Goal: Task Accomplishment & Management: Manage account settings

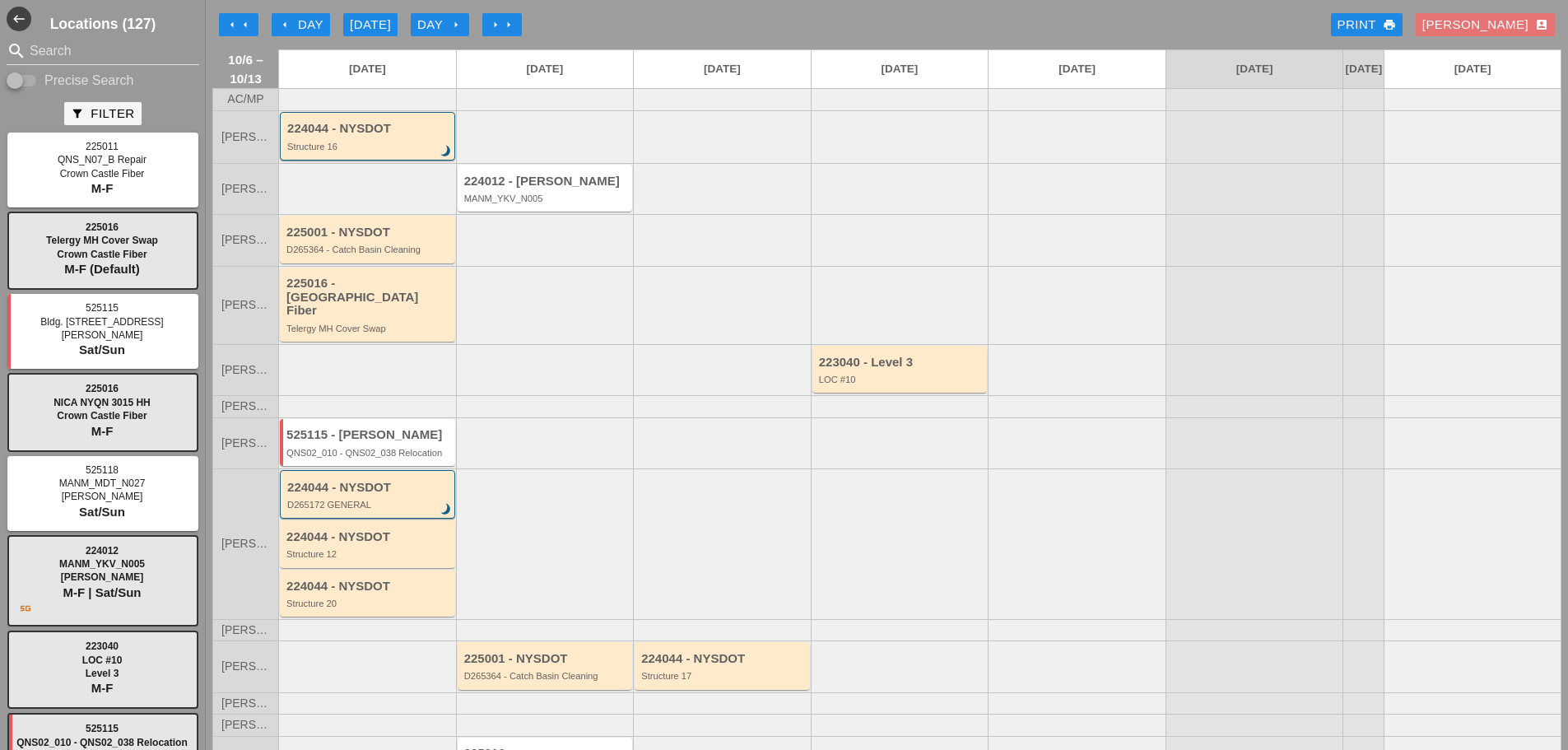
click at [318, 29] on div "arrow_left Day" at bounding box center [301, 25] width 46 height 19
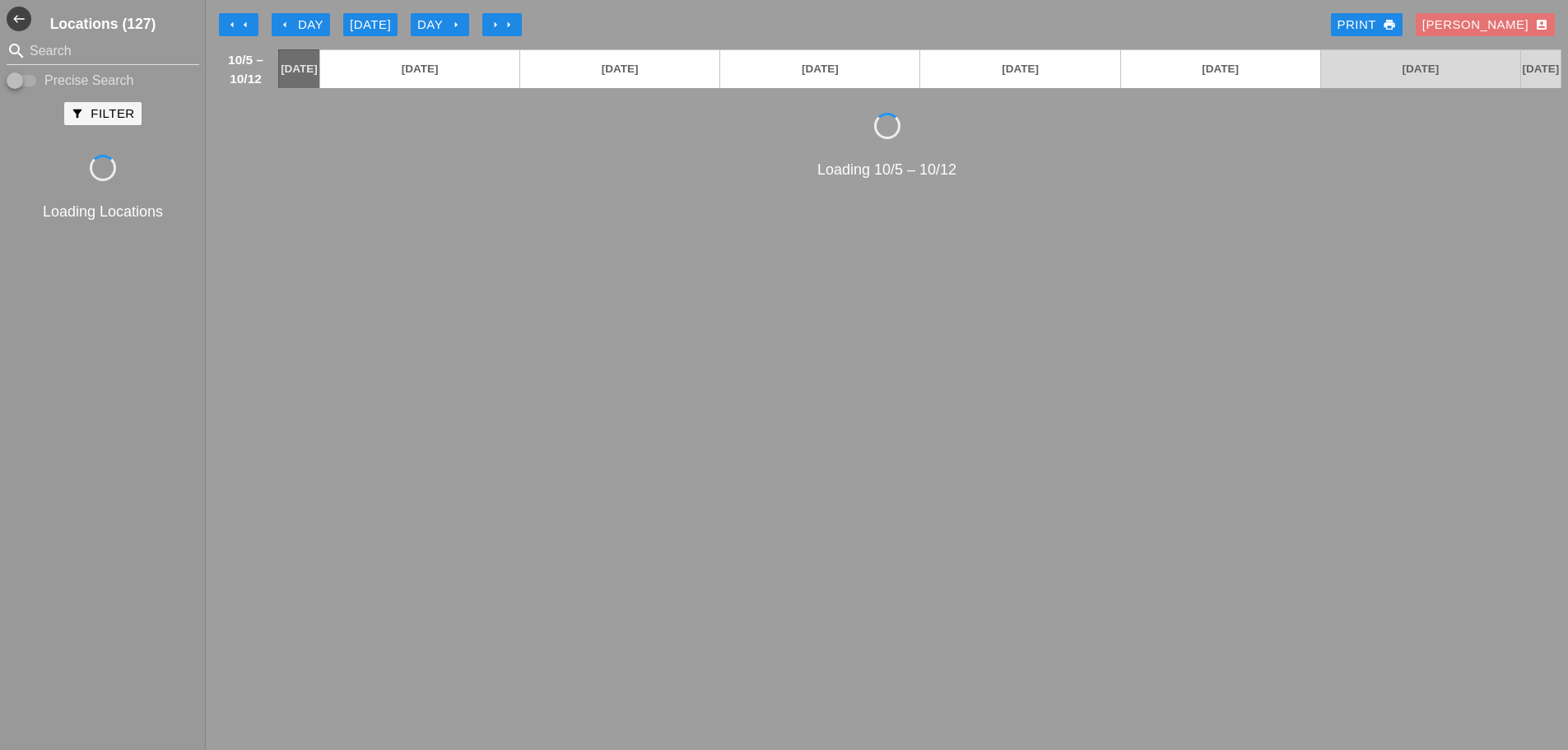
click at [317, 29] on div "arrow_left Day" at bounding box center [301, 25] width 46 height 19
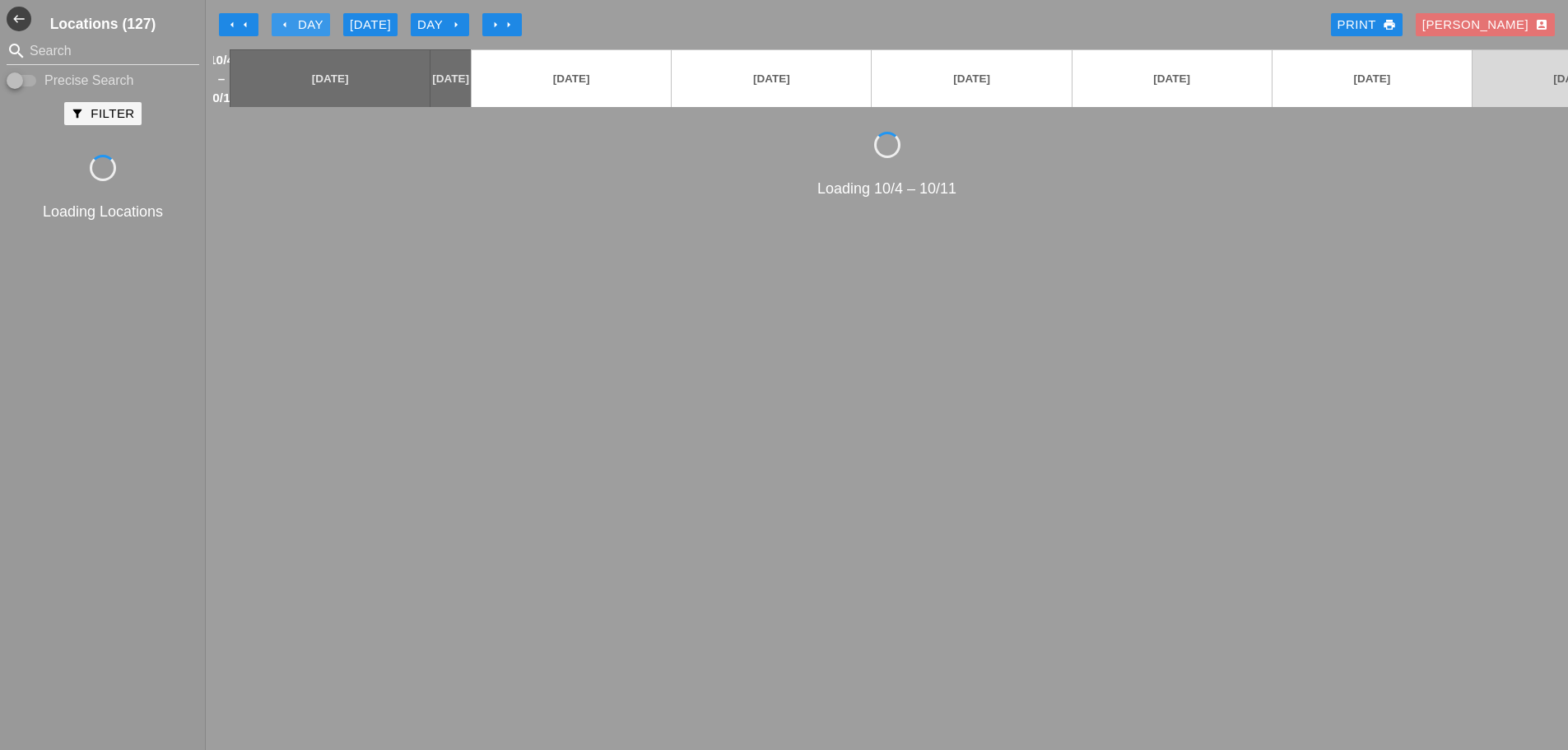
click at [317, 29] on div "arrow_left Day" at bounding box center [301, 25] width 46 height 19
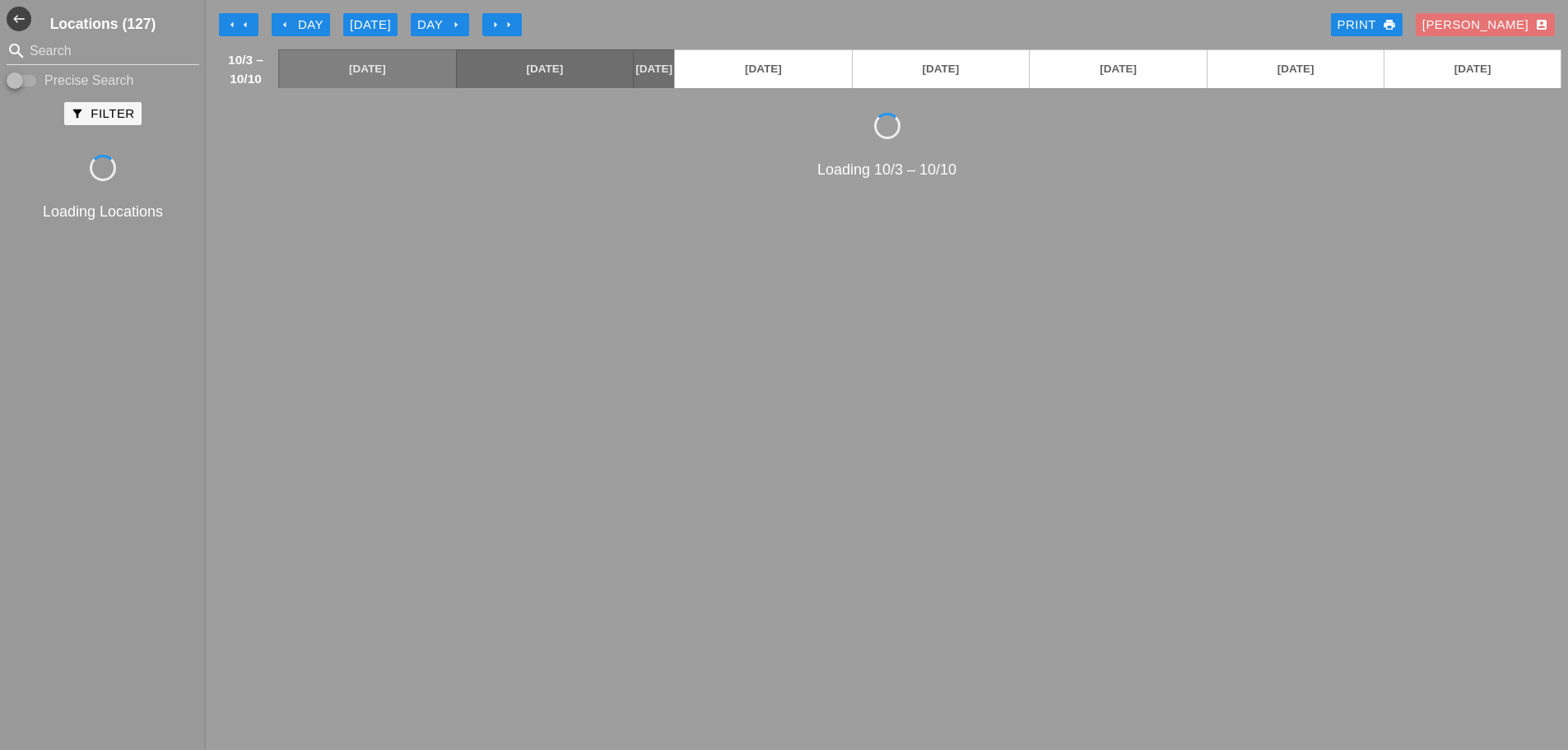
click at [317, 28] on div "arrow_left Day" at bounding box center [301, 25] width 46 height 19
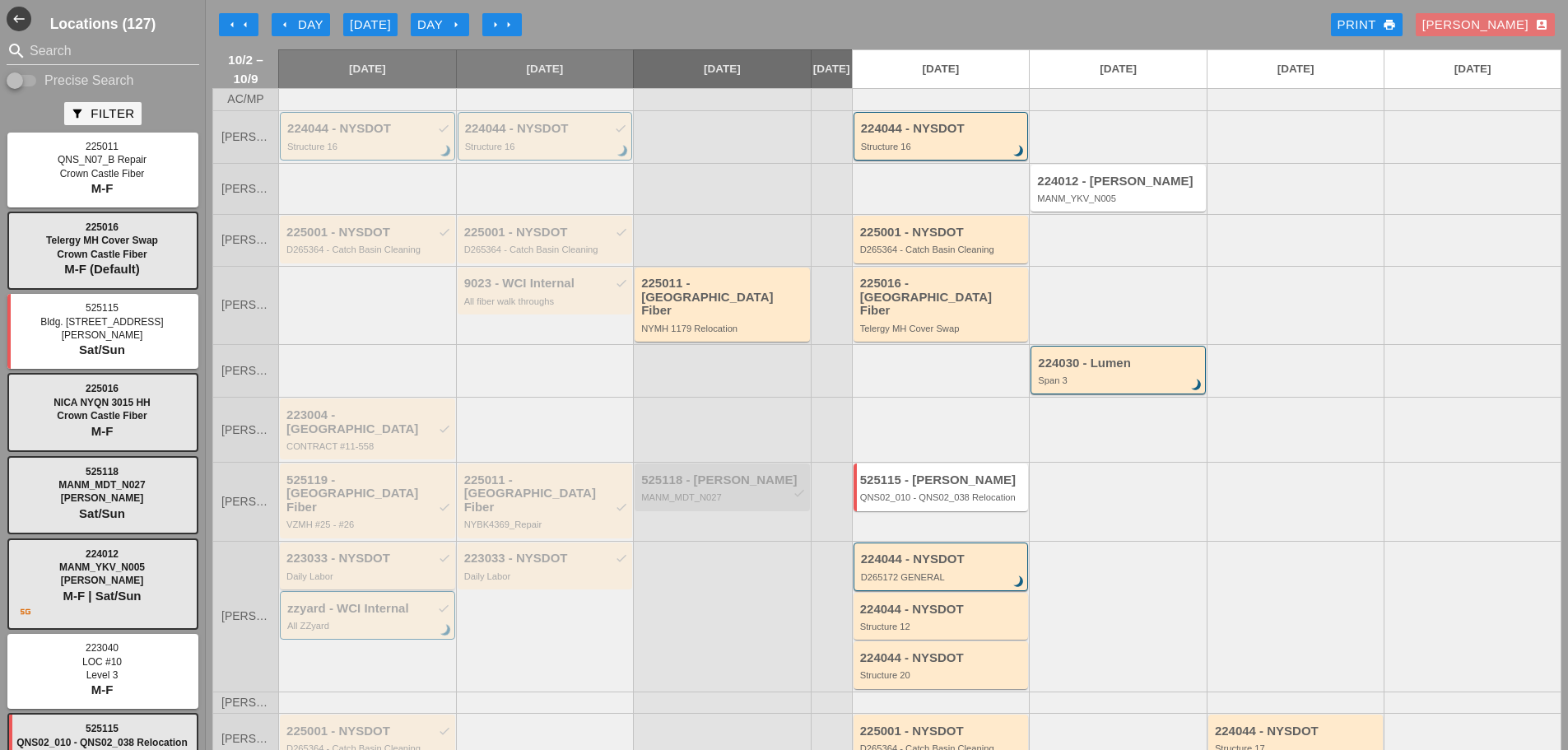
click at [364, 571] on div "Daily Labor" at bounding box center [369, 576] width 165 height 10
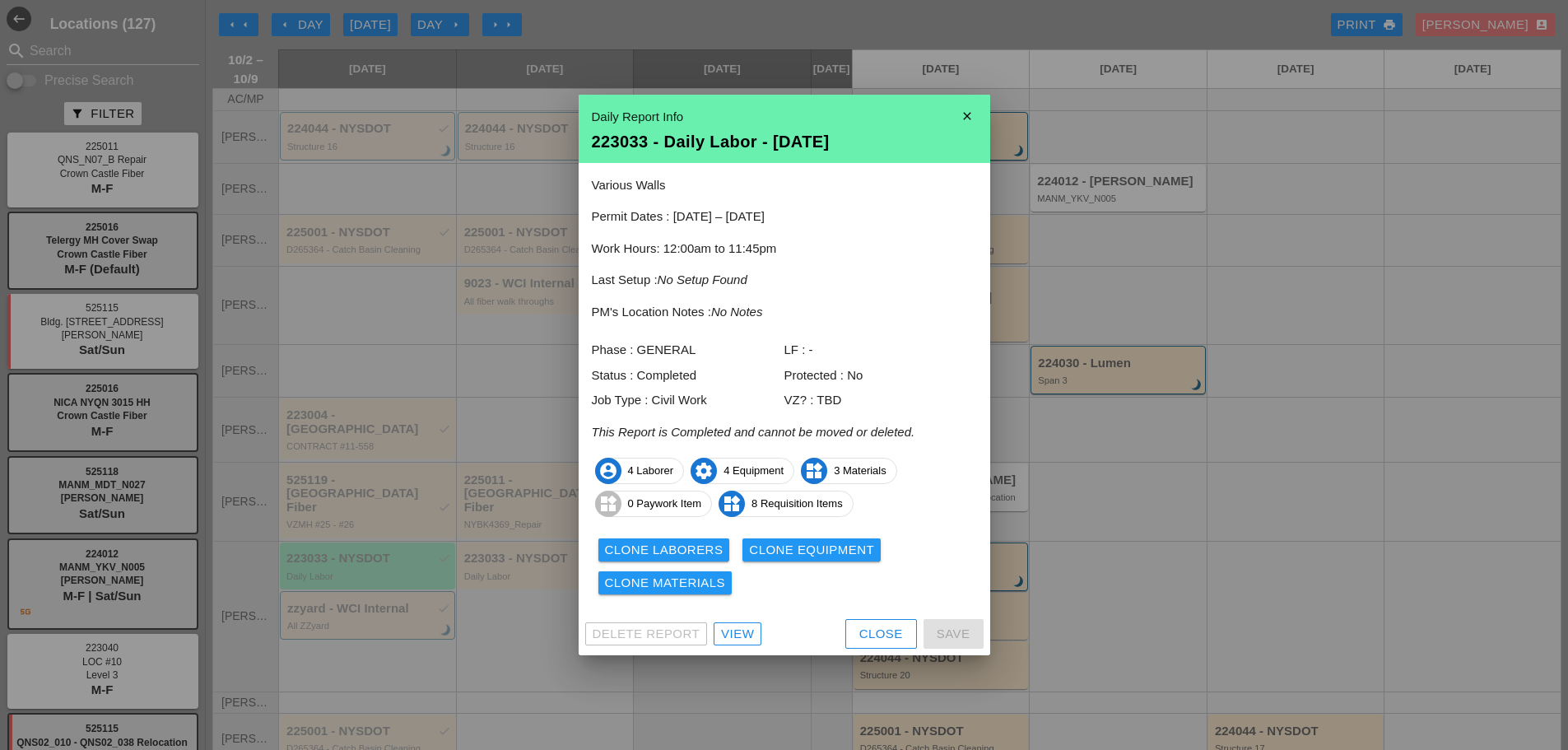
click at [968, 109] on icon "close" at bounding box center [967, 116] width 33 height 33
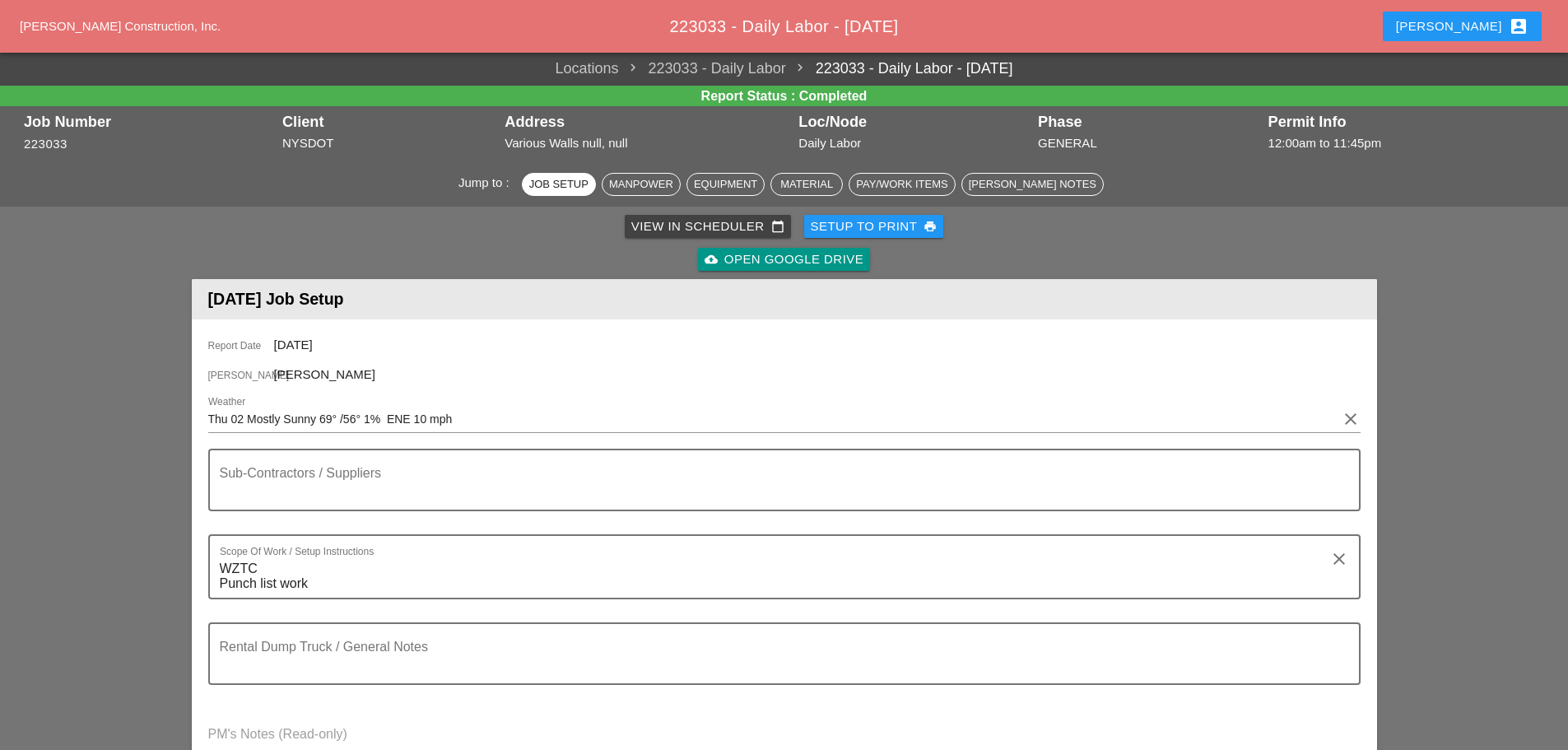
scroll to position [576, 0]
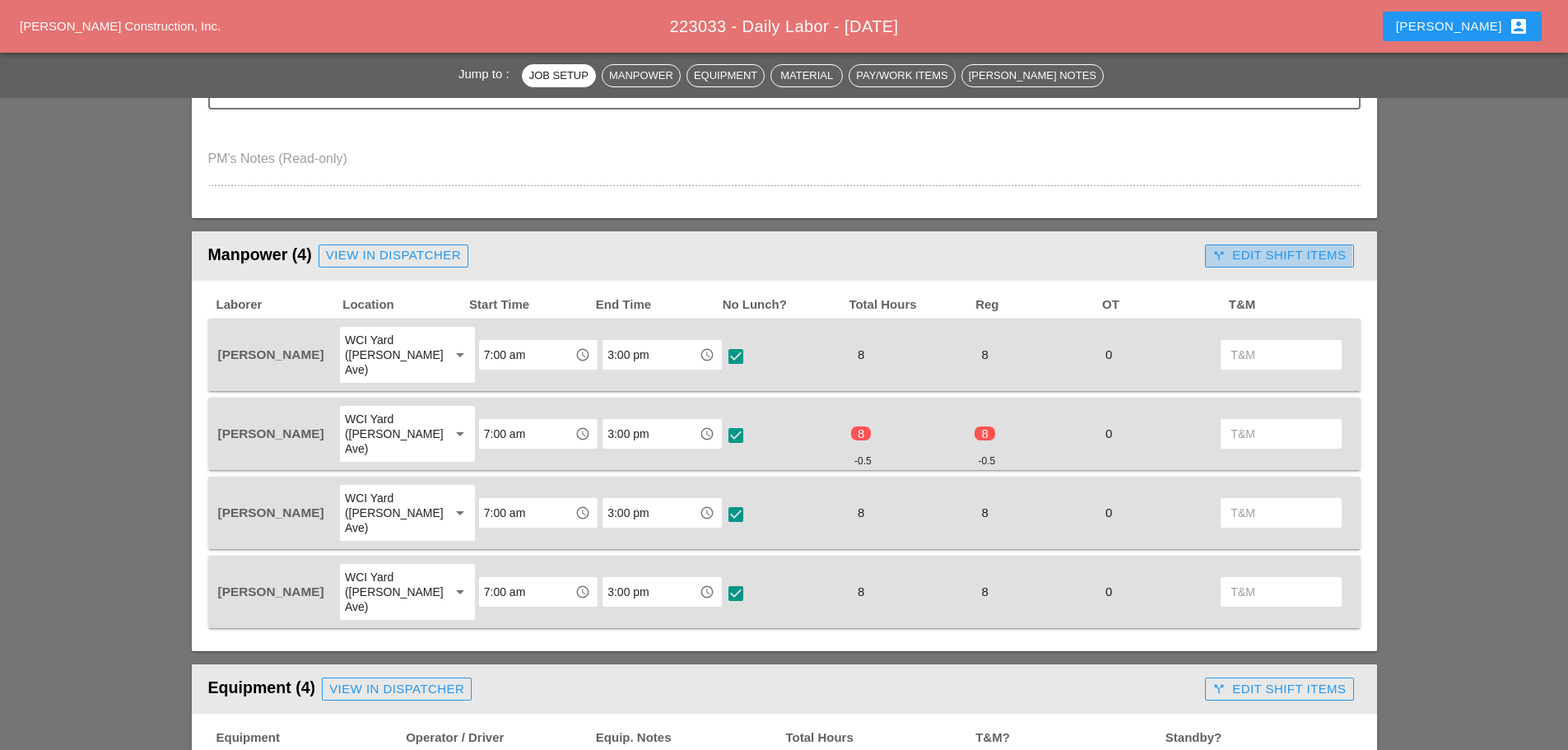
click at [1253, 257] on div "call_split Edit Shift Items" at bounding box center [1279, 256] width 133 height 19
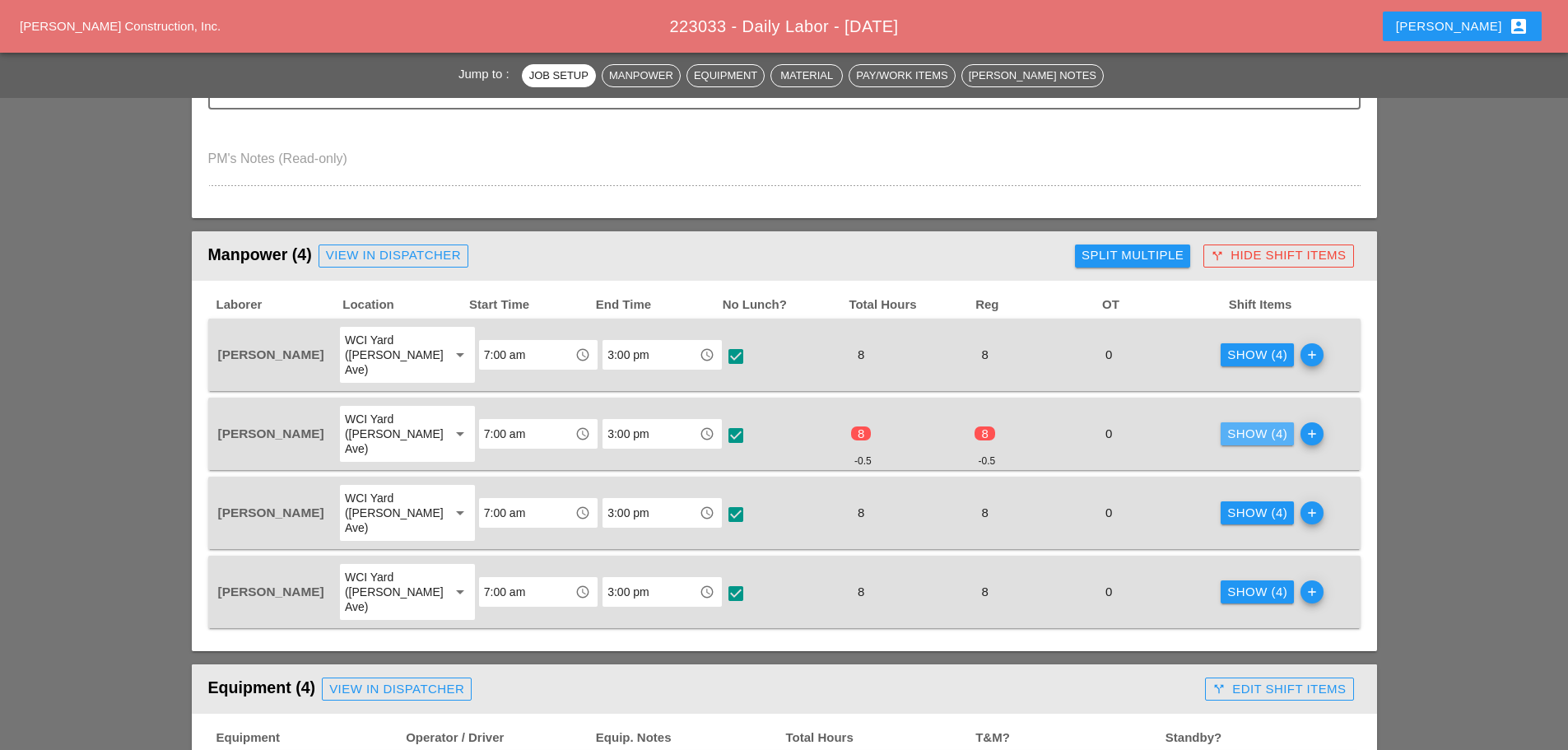
click at [1227, 425] on div "Show (4)" at bounding box center [1258, 435] width 60 height 19
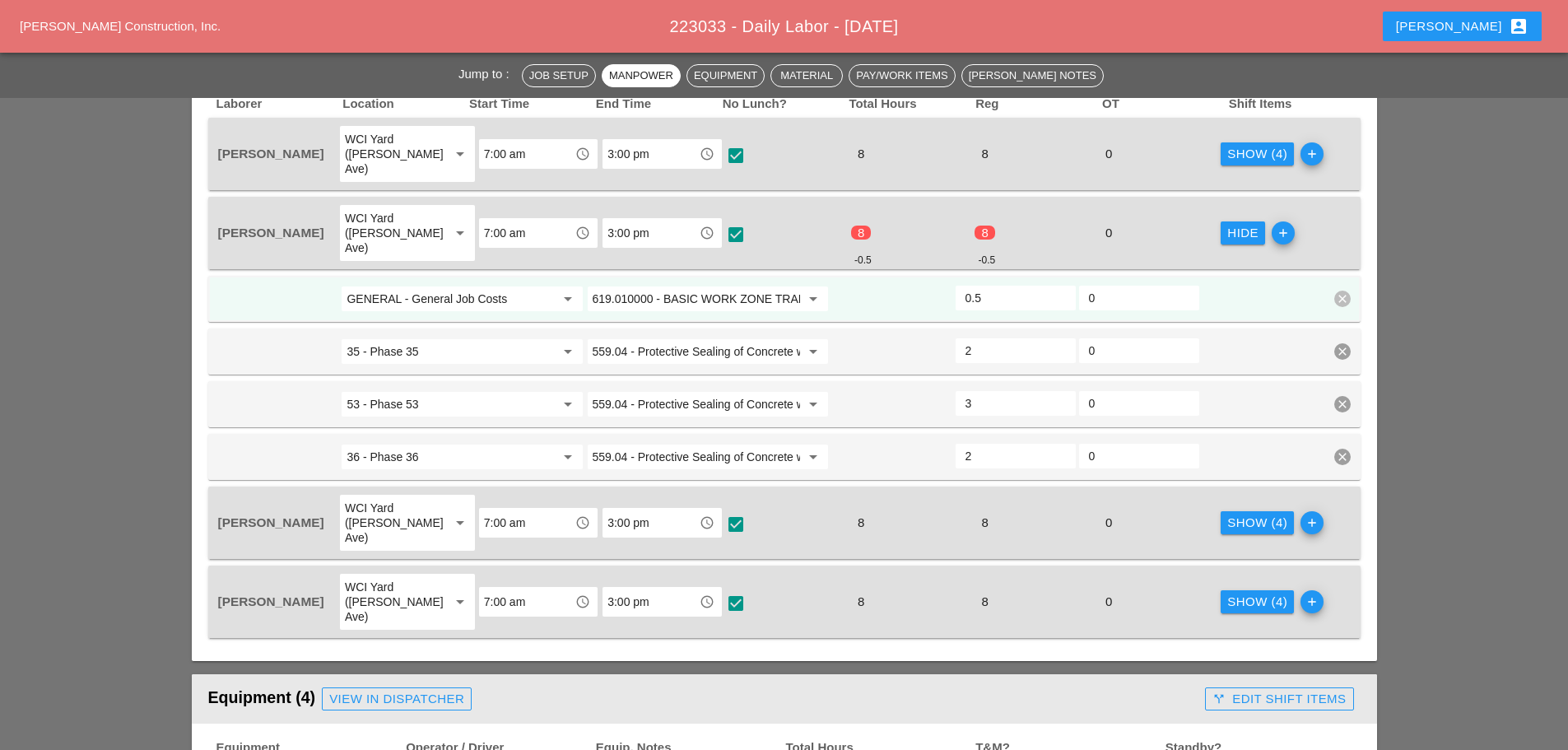
scroll to position [823, 0]
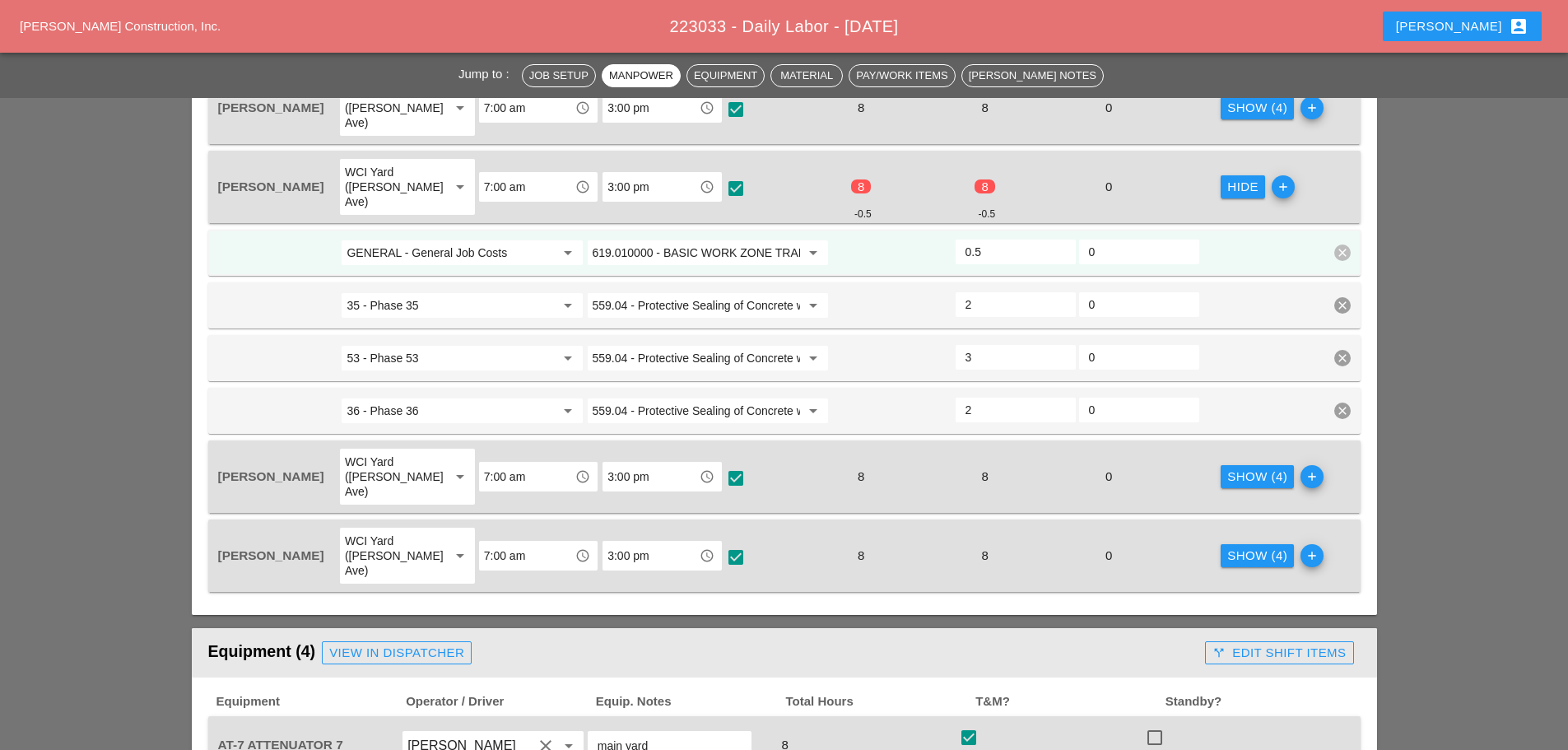
click at [1227, 178] on div "Hide" at bounding box center [1243, 187] width 31 height 19
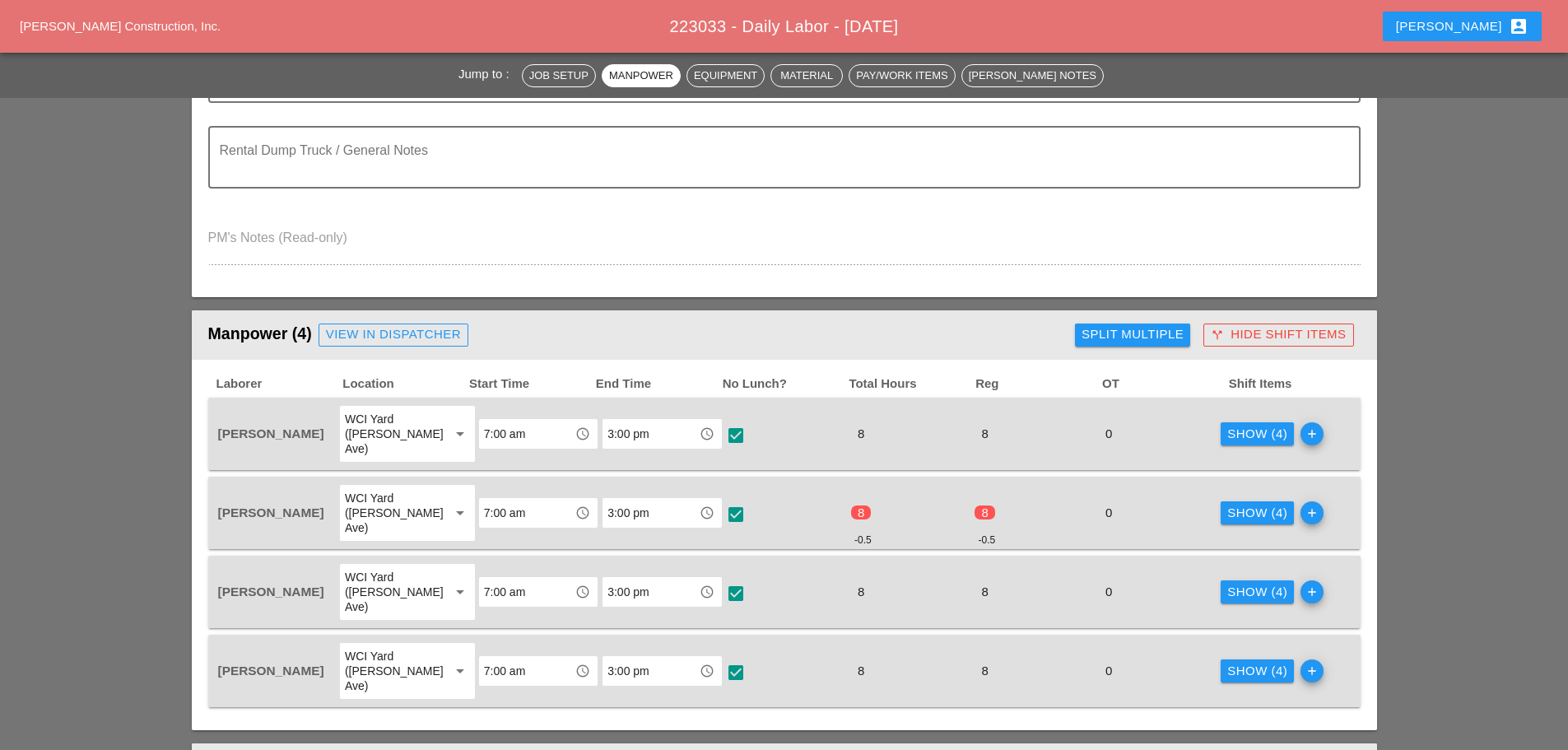
scroll to position [494, 0]
